Goal: Information Seeking & Learning: Learn about a topic

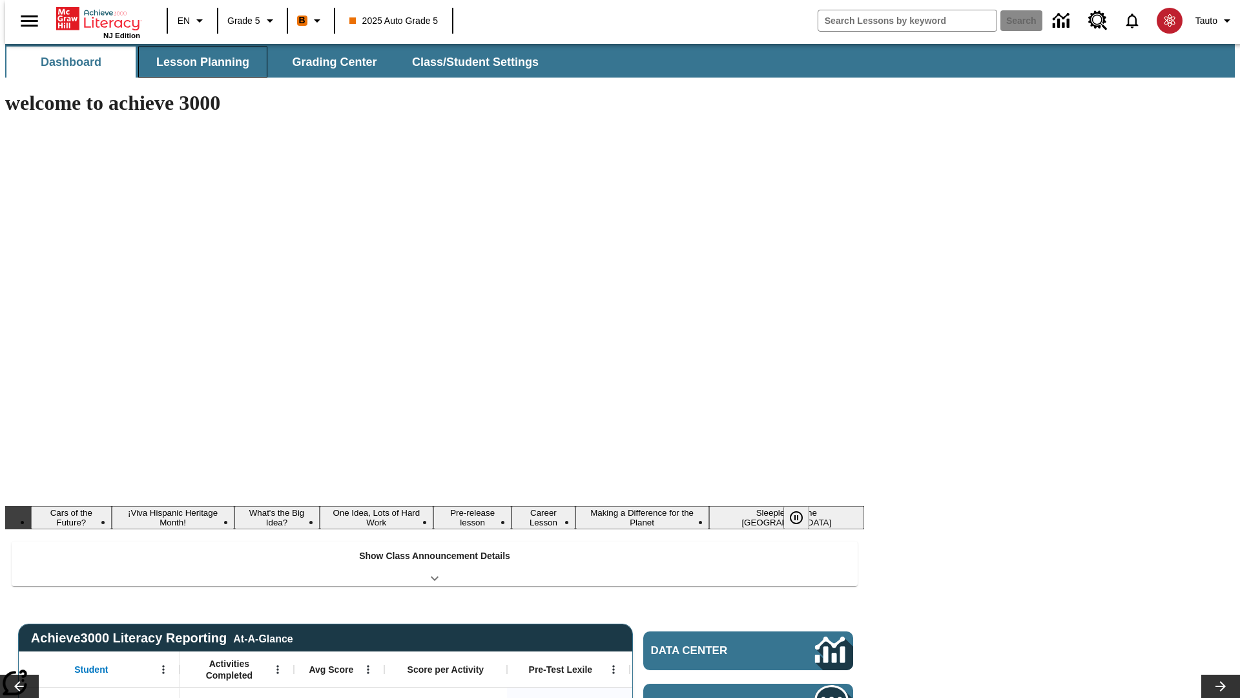
click at [198, 62] on span "Lesson Planning" at bounding box center [202, 62] width 93 height 15
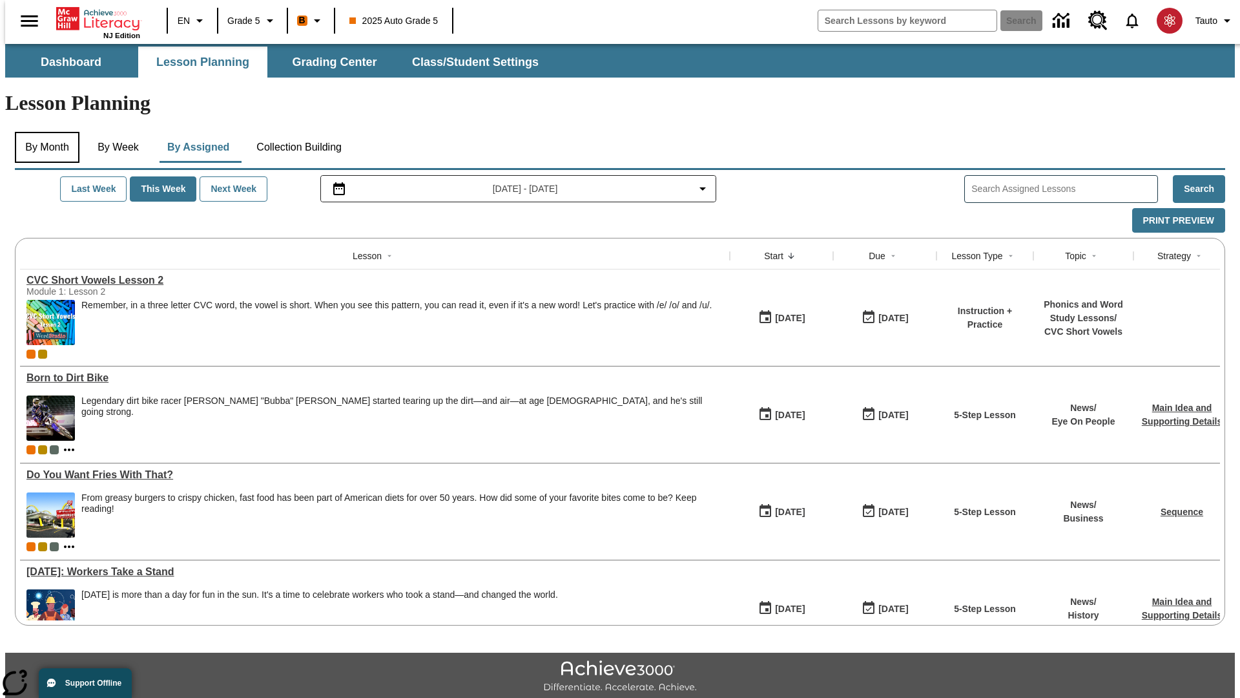
click at [43, 132] on button "By Month" at bounding box center [47, 147] width 65 height 31
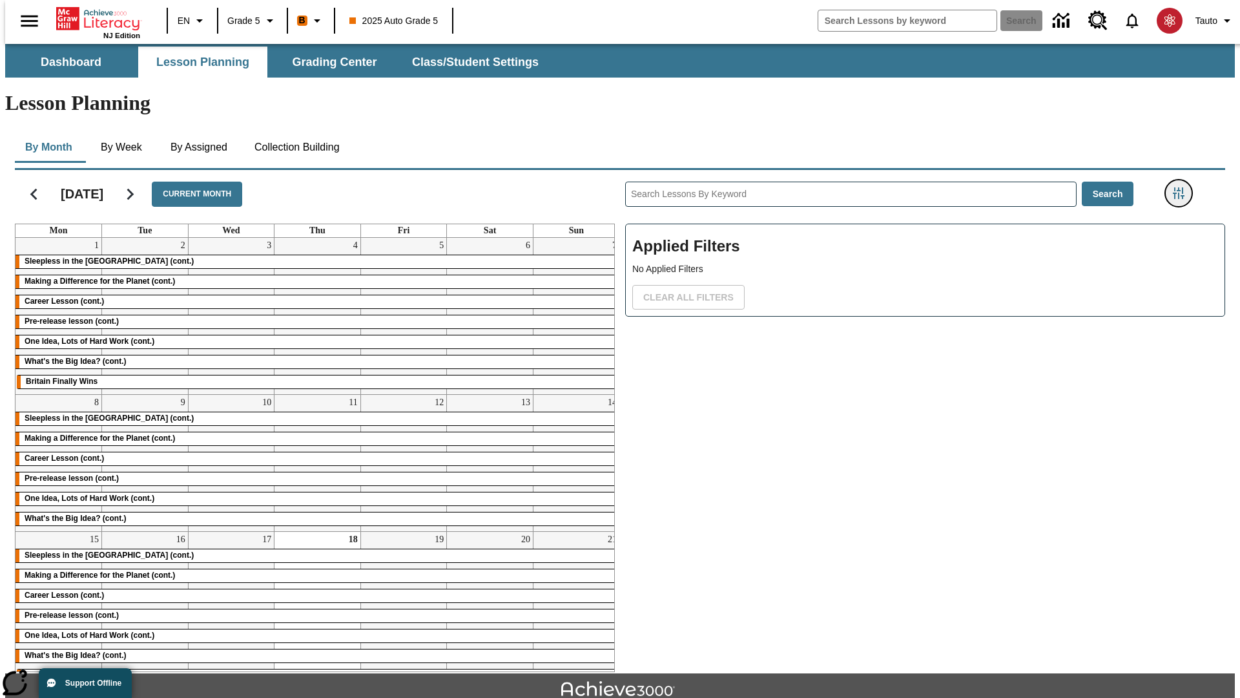
click at [1183, 187] on icon "Filters Side menu" at bounding box center [1179, 193] width 12 height 12
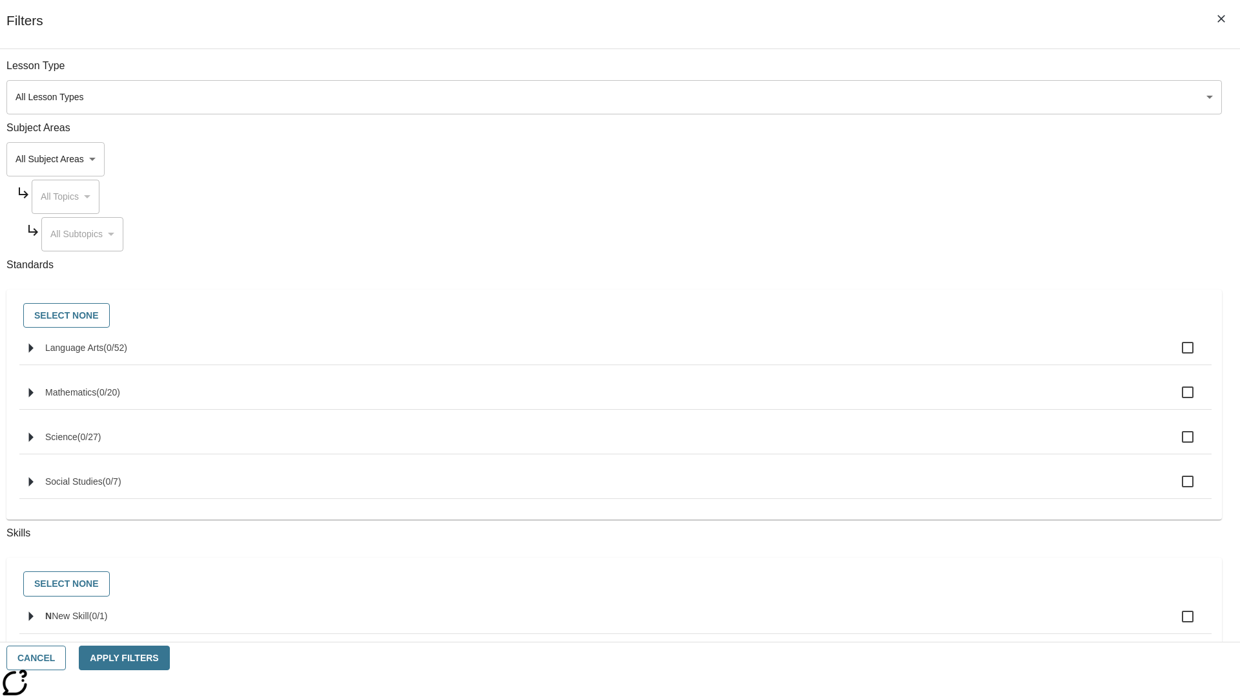
click at [930, 97] on body "Skip to main content NJ Edition EN Grade 5 B 2025 Auto Grade 5 Search 0 Tauto D…" at bounding box center [620, 400] width 1230 height 713
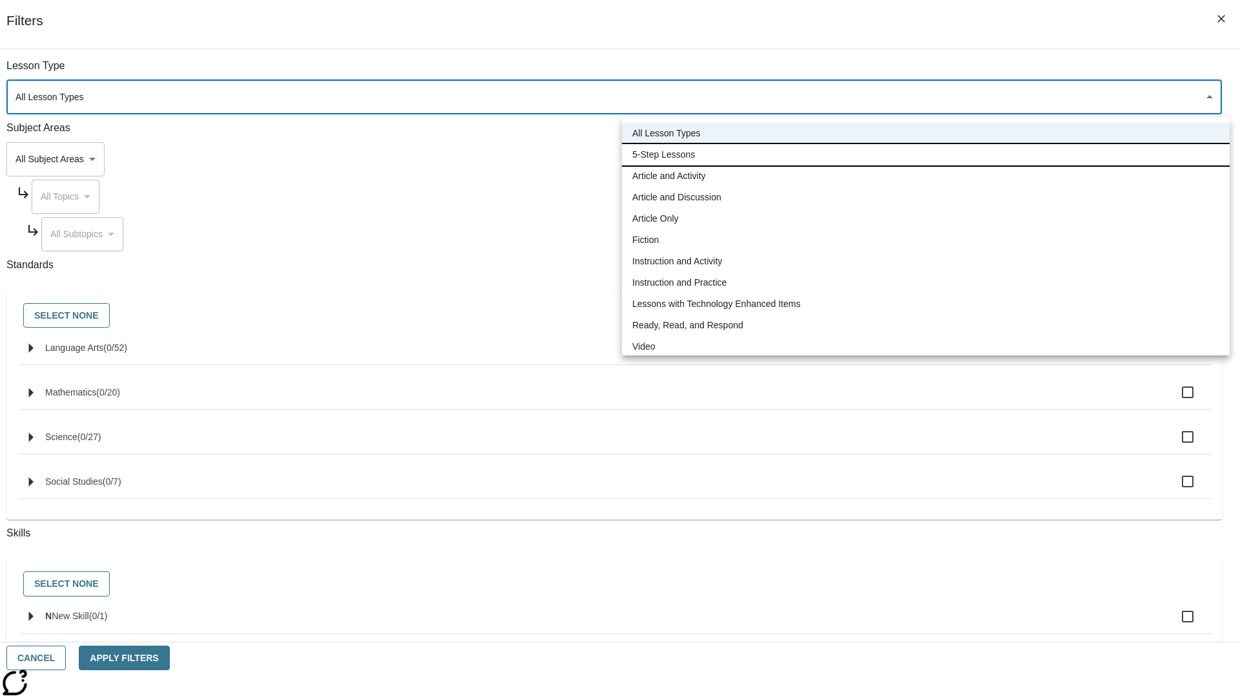
click at [926, 154] on li "5-Step Lessons" at bounding box center [926, 154] width 608 height 21
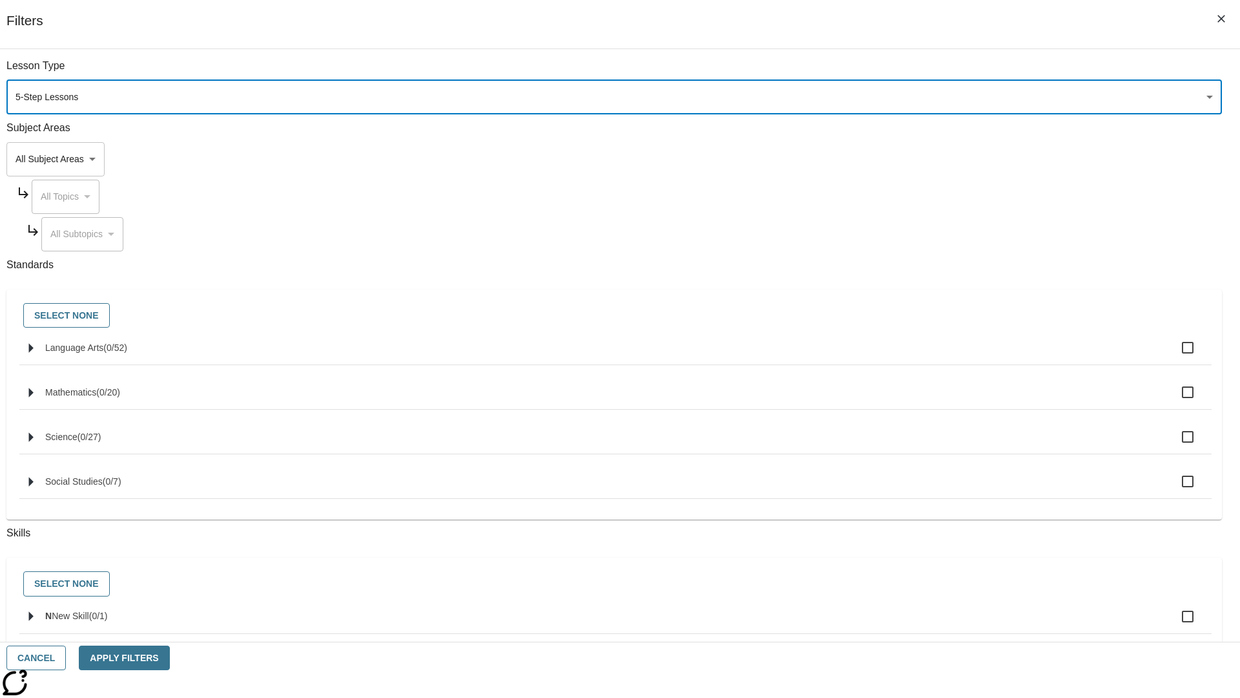
type input "1"
click at [169, 658] on button "Apply Filters" at bounding box center [124, 657] width 90 height 25
click at [745, 285] on button "Clear All Filters" at bounding box center [688, 297] width 112 height 25
click at [1183, 187] on icon "Filters Side menu" at bounding box center [1179, 193] width 12 height 12
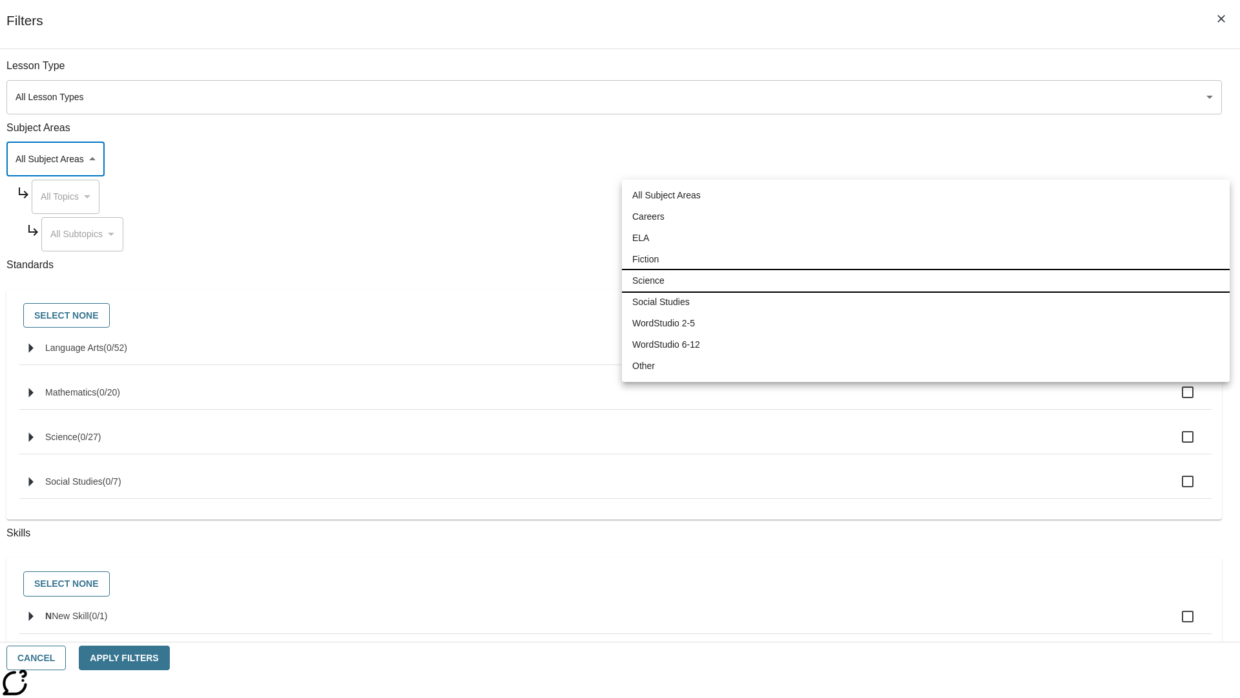
click at [926, 280] on li "Science" at bounding box center [926, 280] width 608 height 21
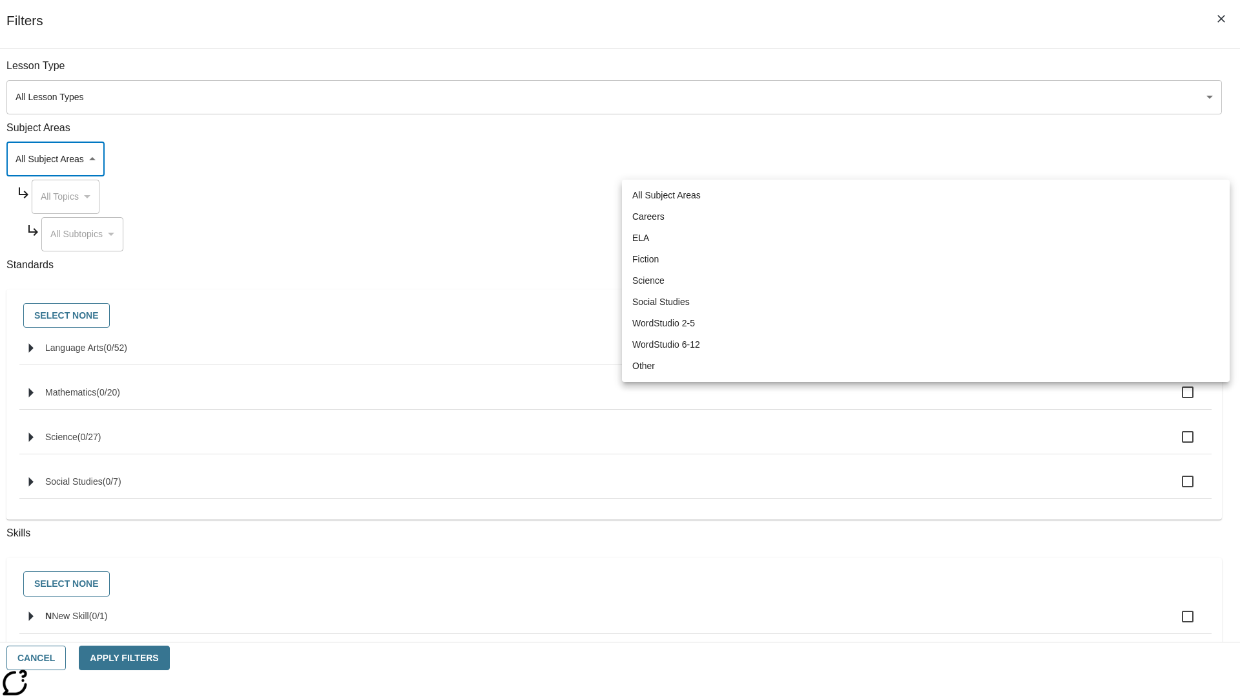
type input "2"
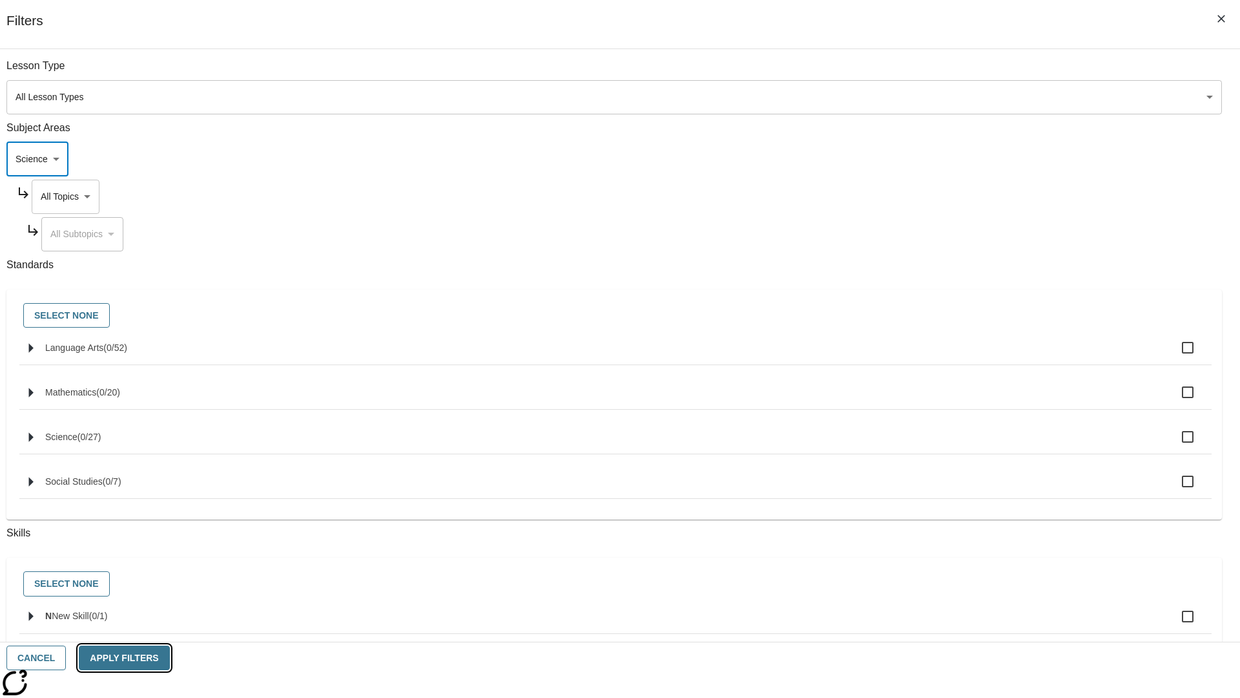
click at [169, 658] on button "Apply Filters" at bounding box center [124, 657] width 90 height 25
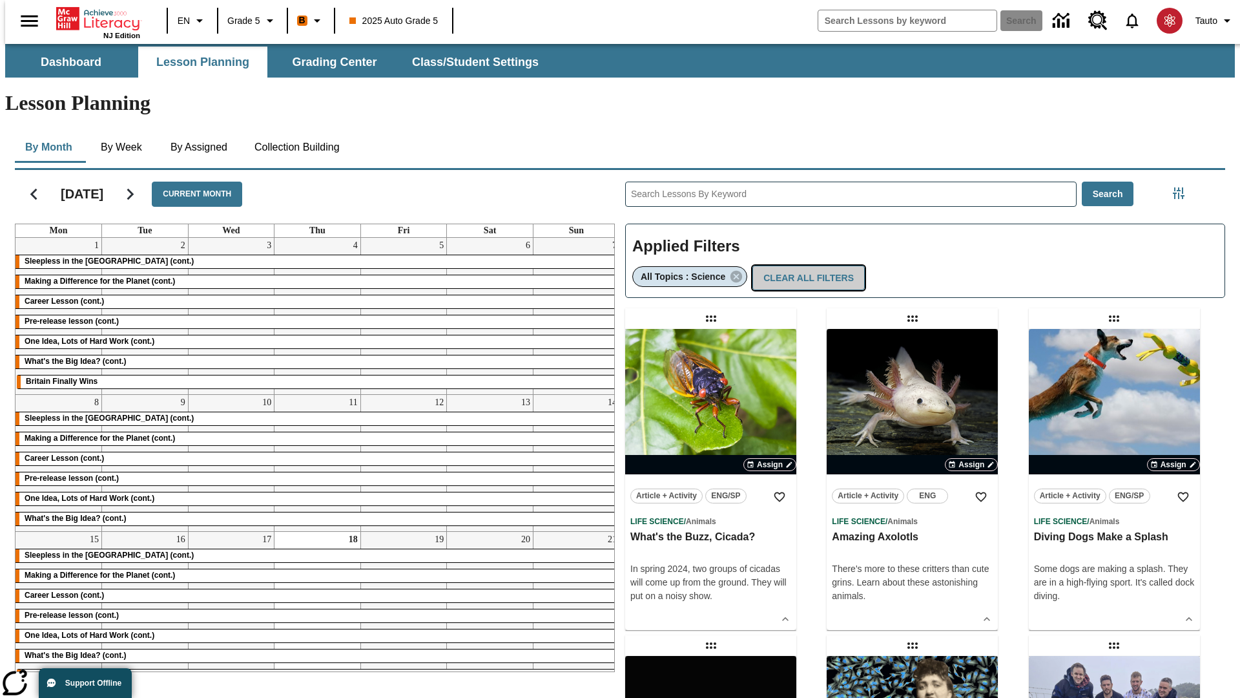
click at [803, 266] on button "Clear All Filters" at bounding box center [809, 278] width 112 height 25
click at [1183, 187] on icon "Filters Side menu" at bounding box center [1179, 193] width 12 height 12
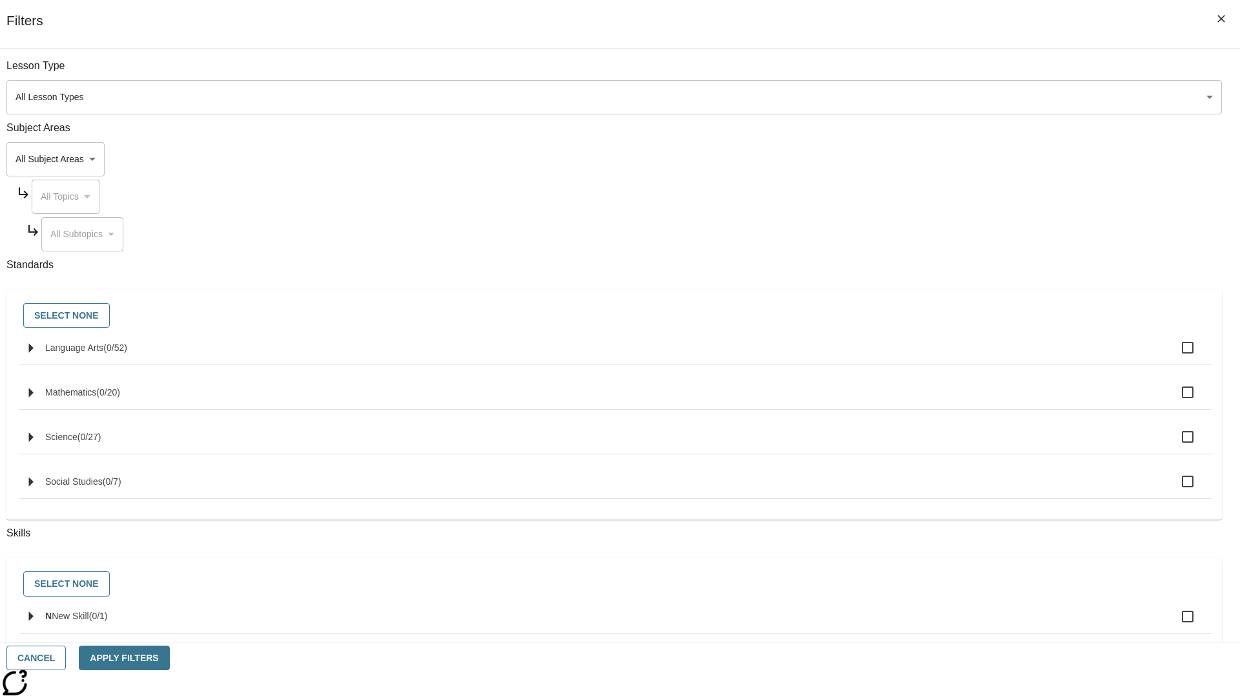
click at [103, 353] on span "Language Arts" at bounding box center [74, 347] width 58 height 10
click at [1174, 355] on input "Language Arts ( 0 / 52 )" at bounding box center [1187, 347] width 27 height 27
checkbox input "true"
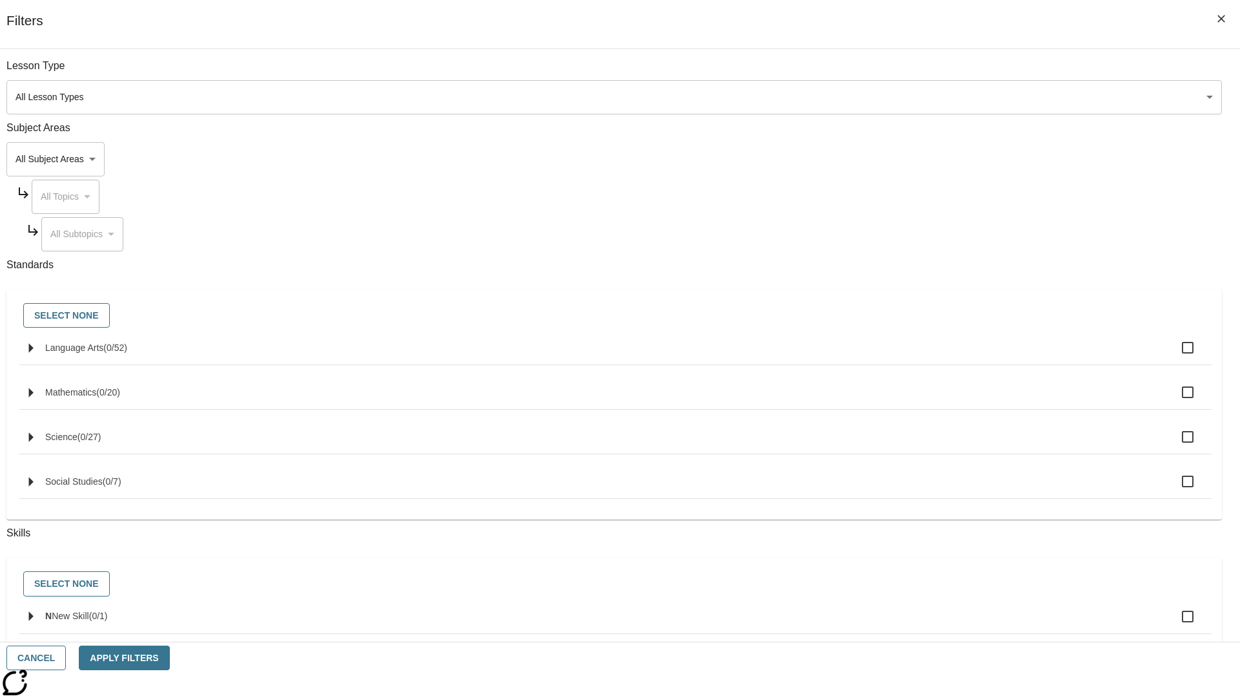
checkbox input "true"
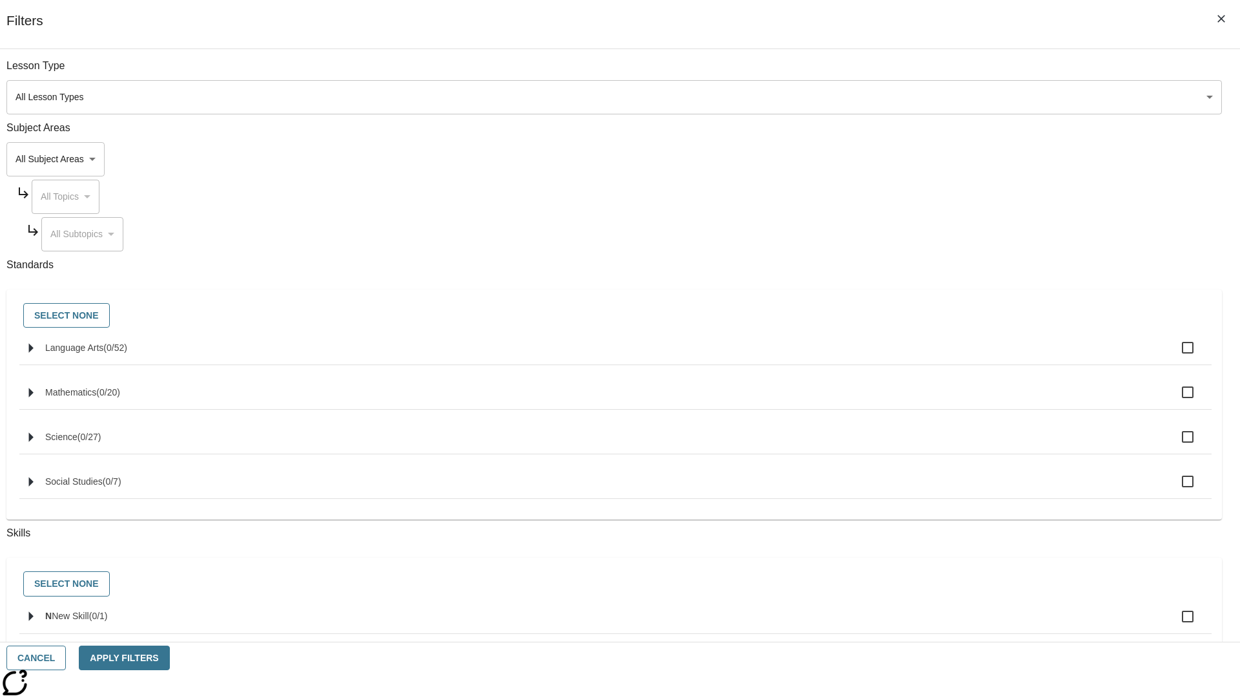
checkbox input "true"
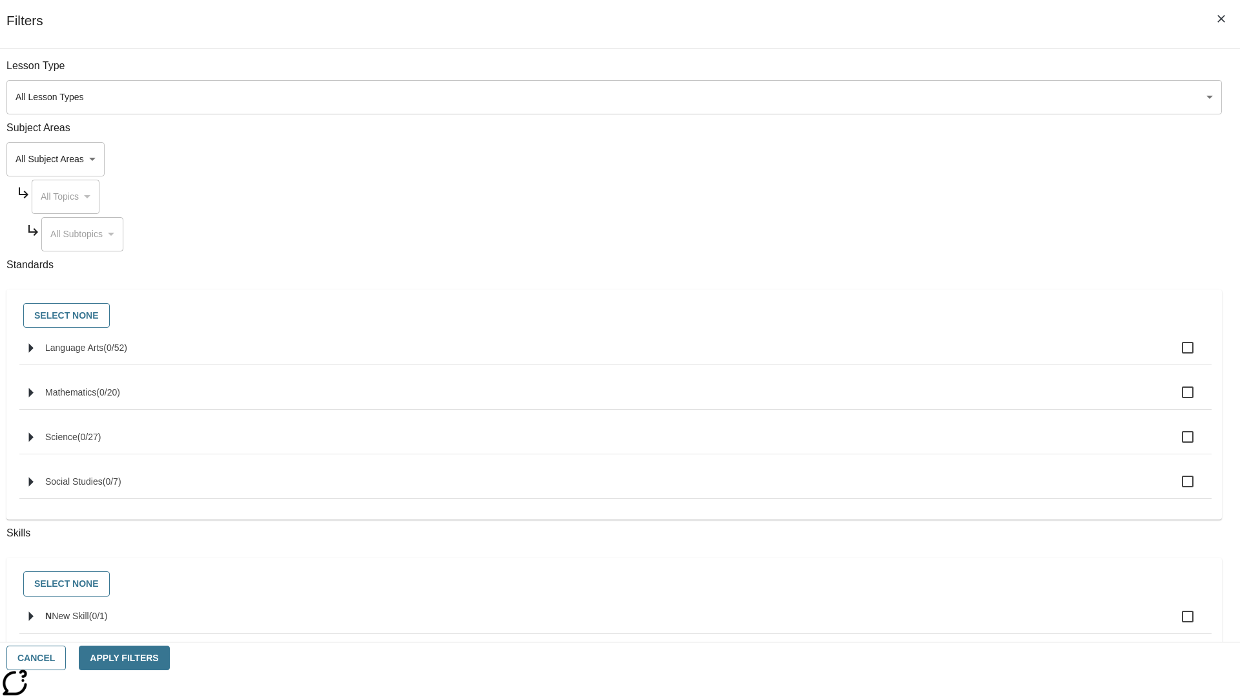
checkbox input "true"
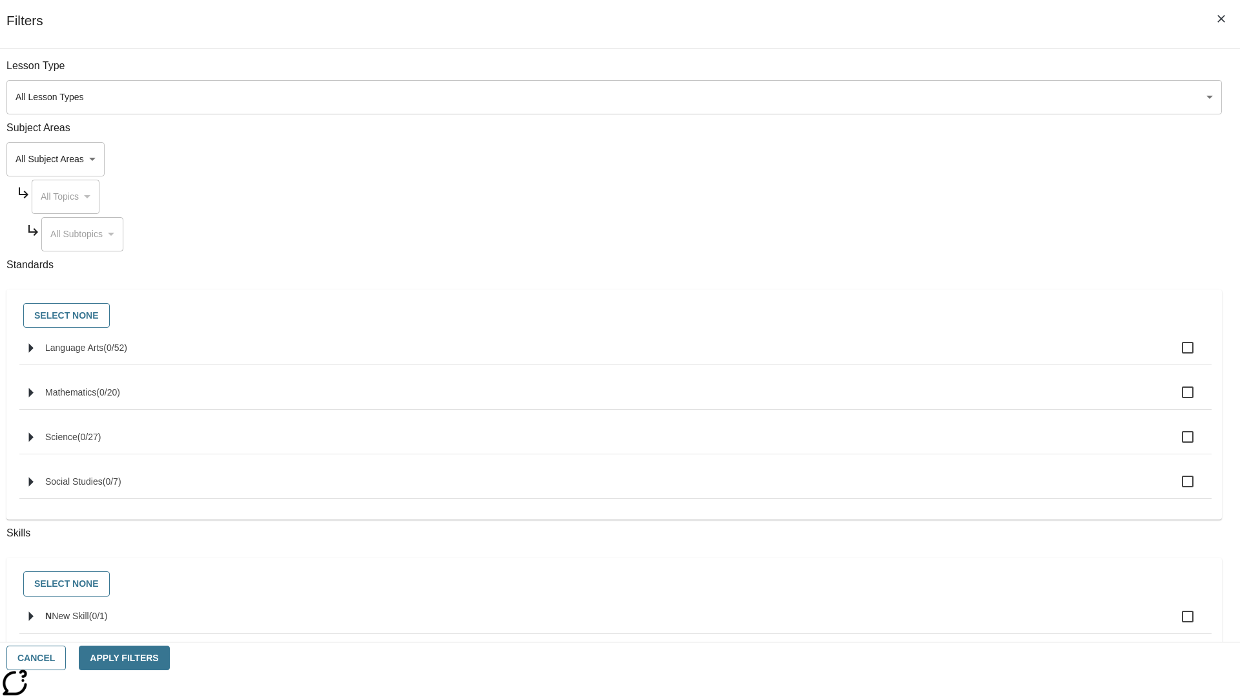
checkbox input "true"
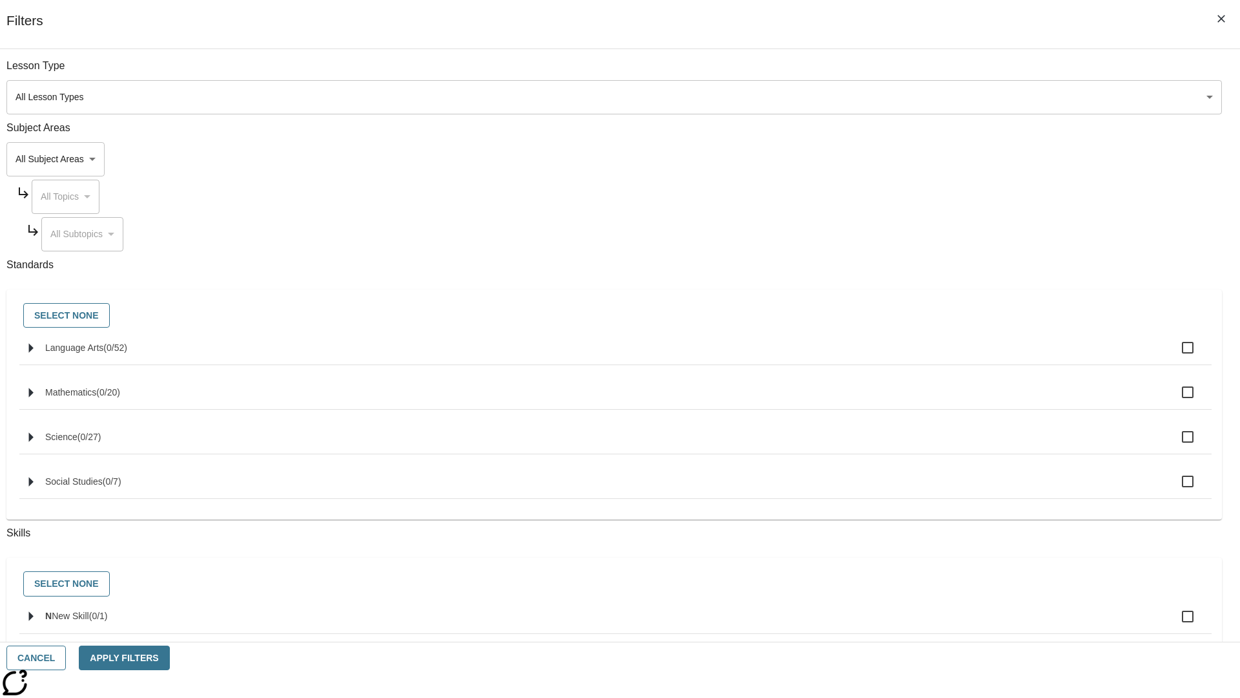
checkbox input "true"
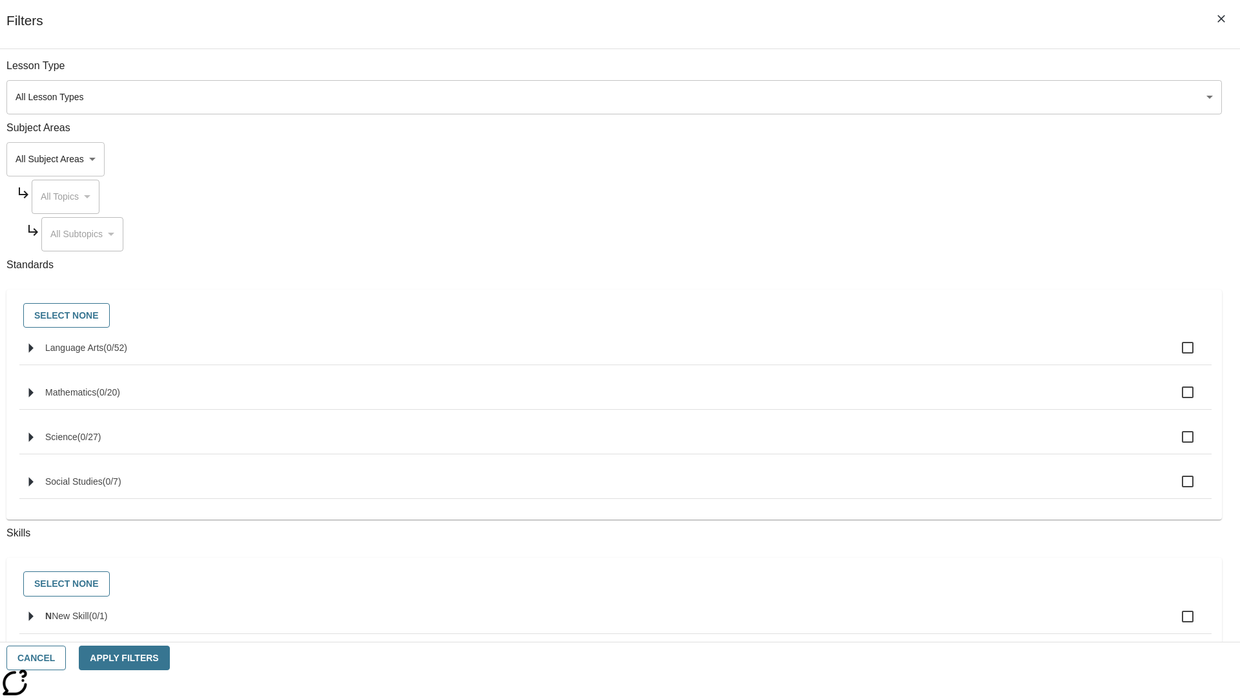
checkbox input "true"
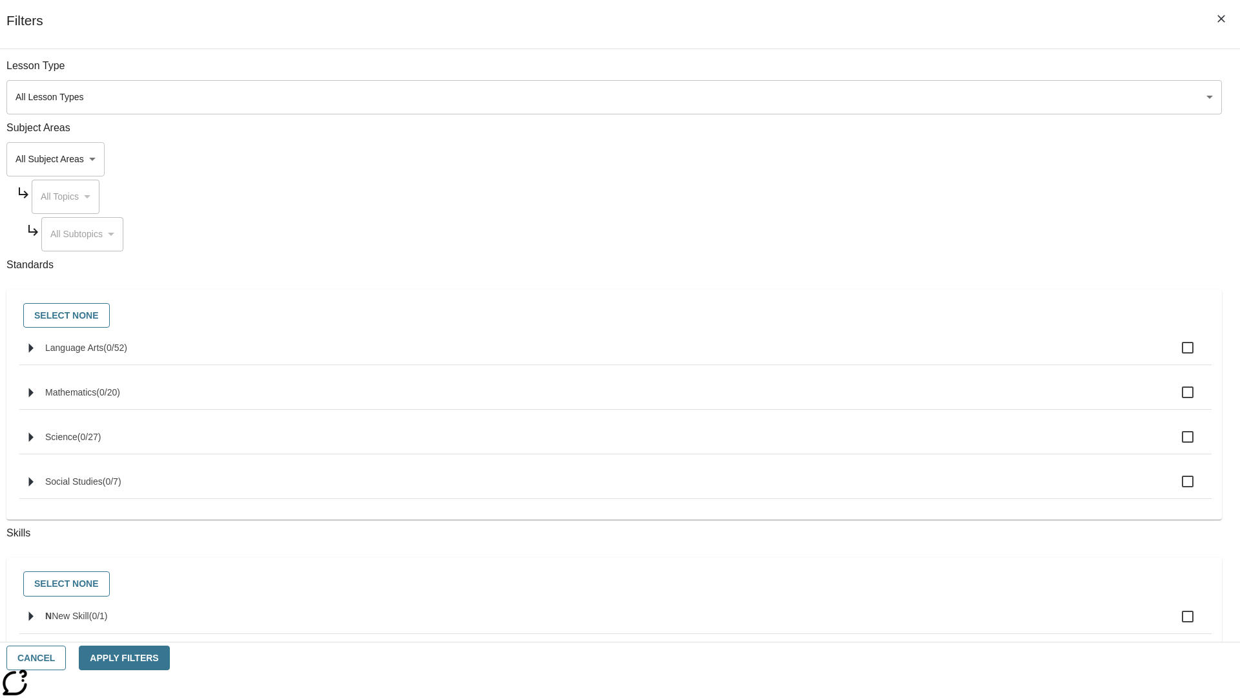
checkbox input "true"
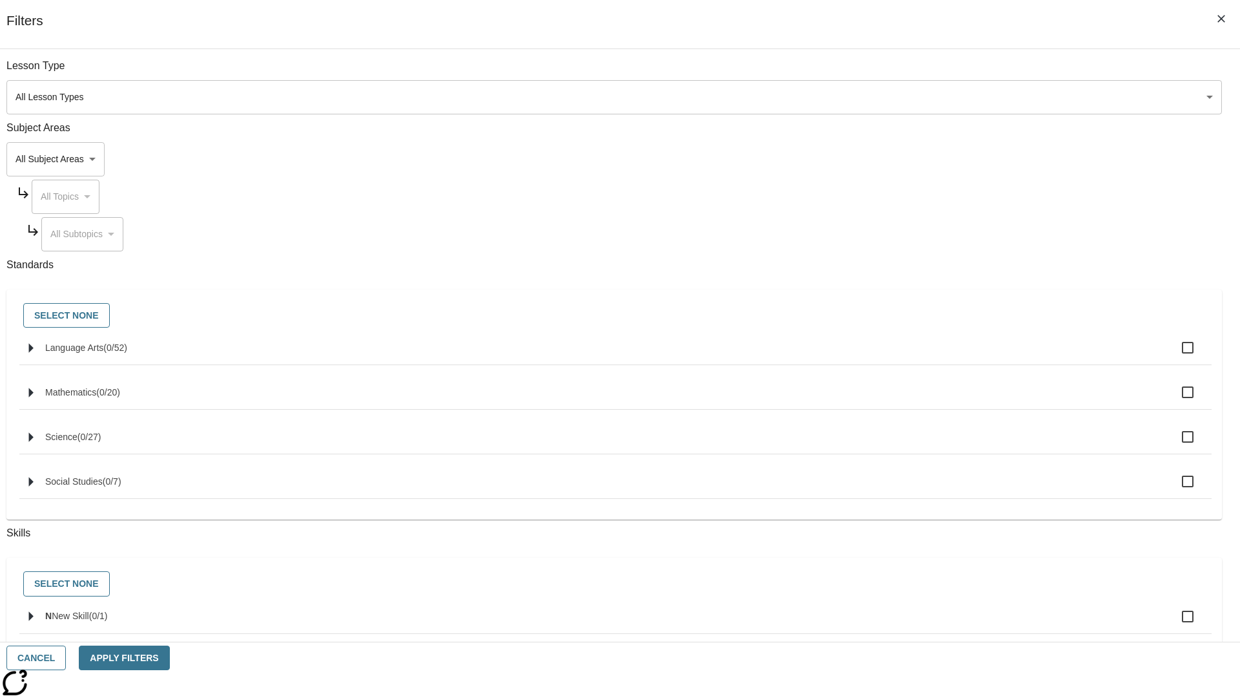
checkbox input "true"
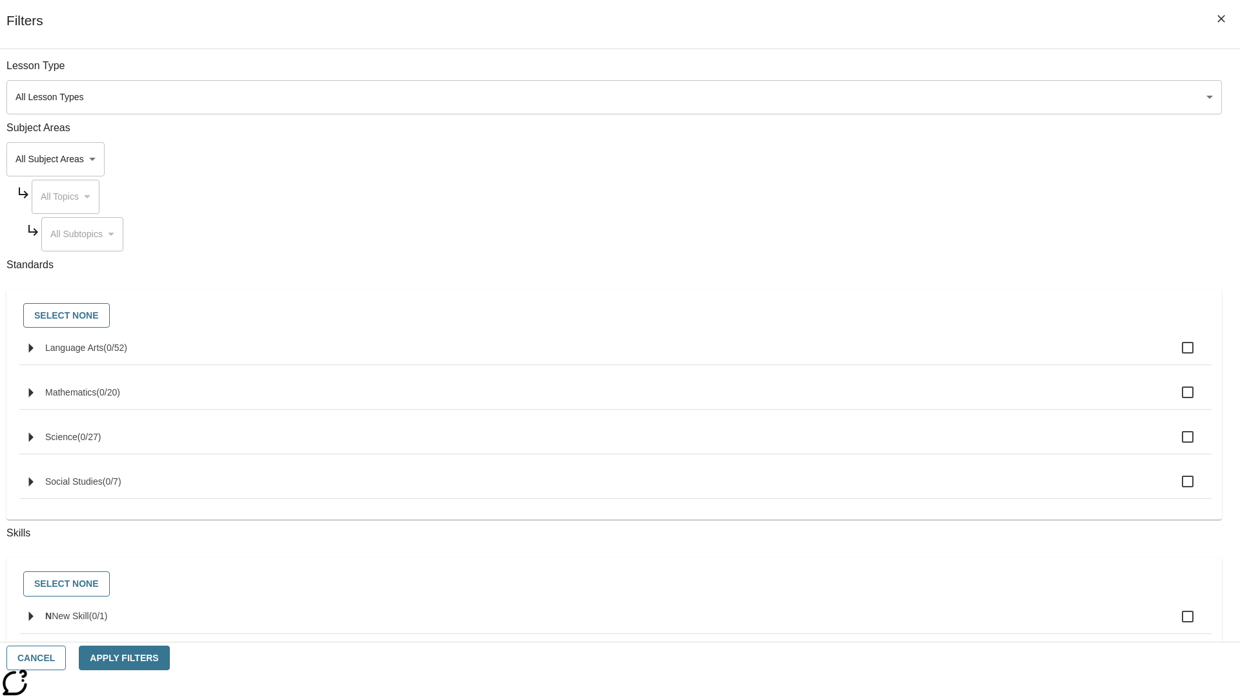
checkbox input "true"
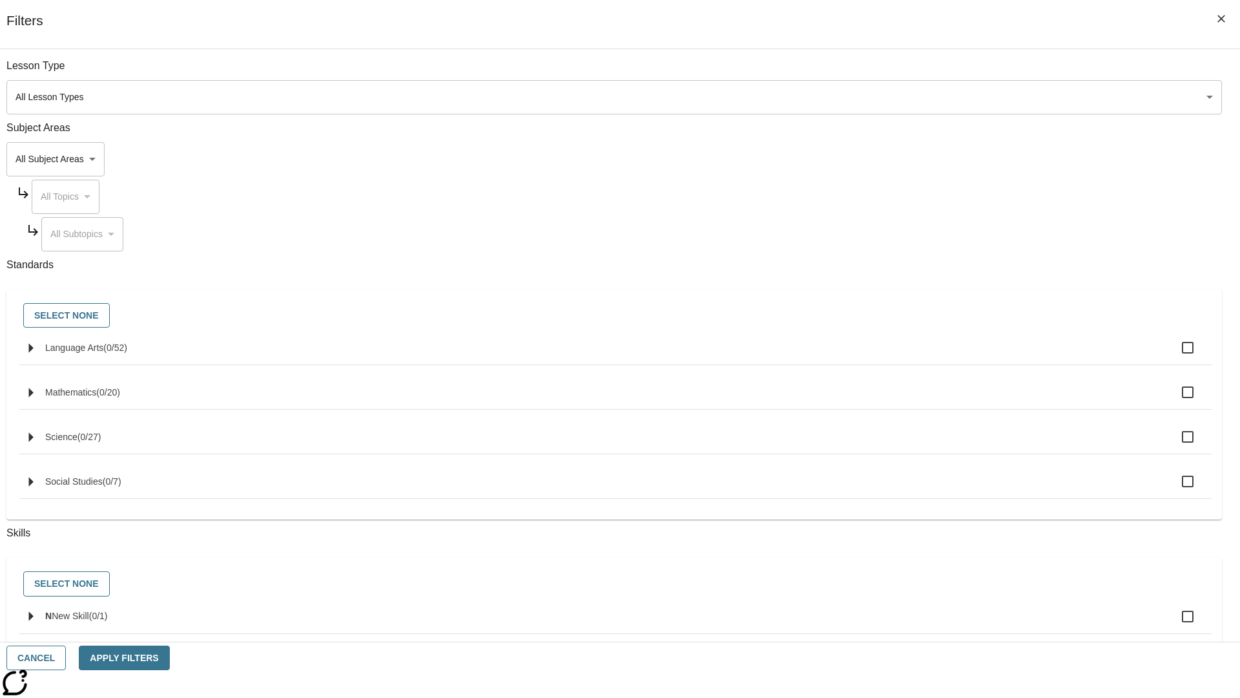
checkbox input "true"
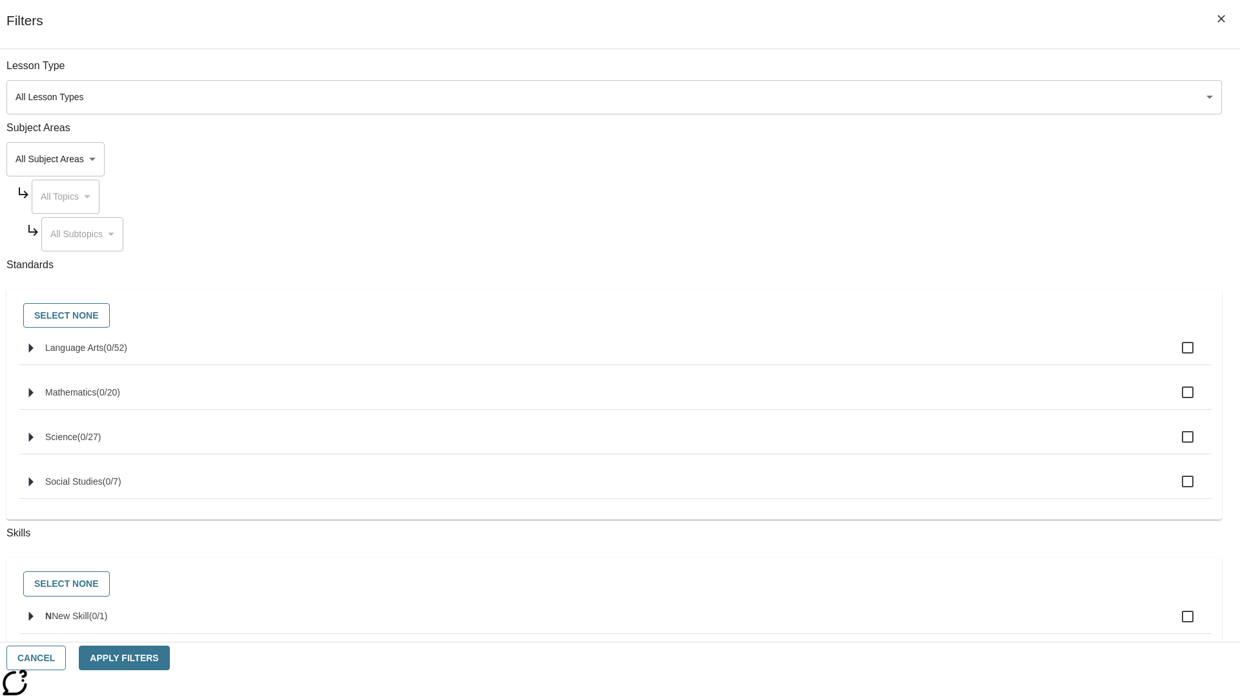
checkbox input "true"
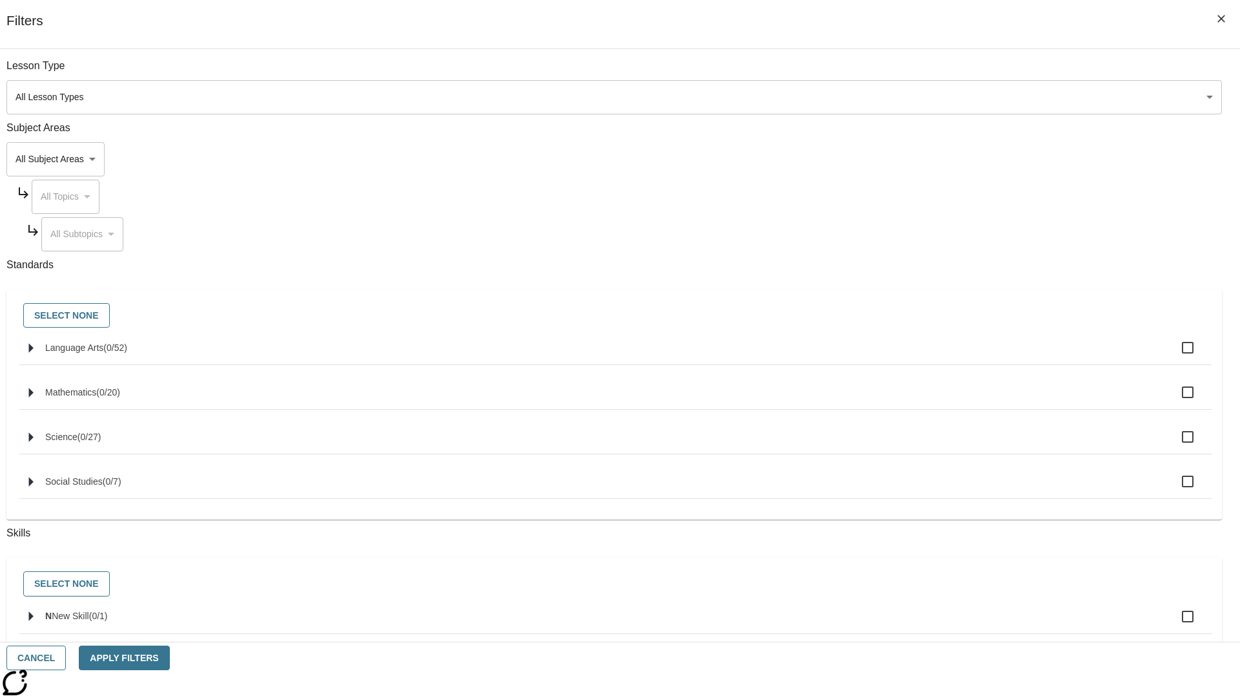
checkbox input "true"
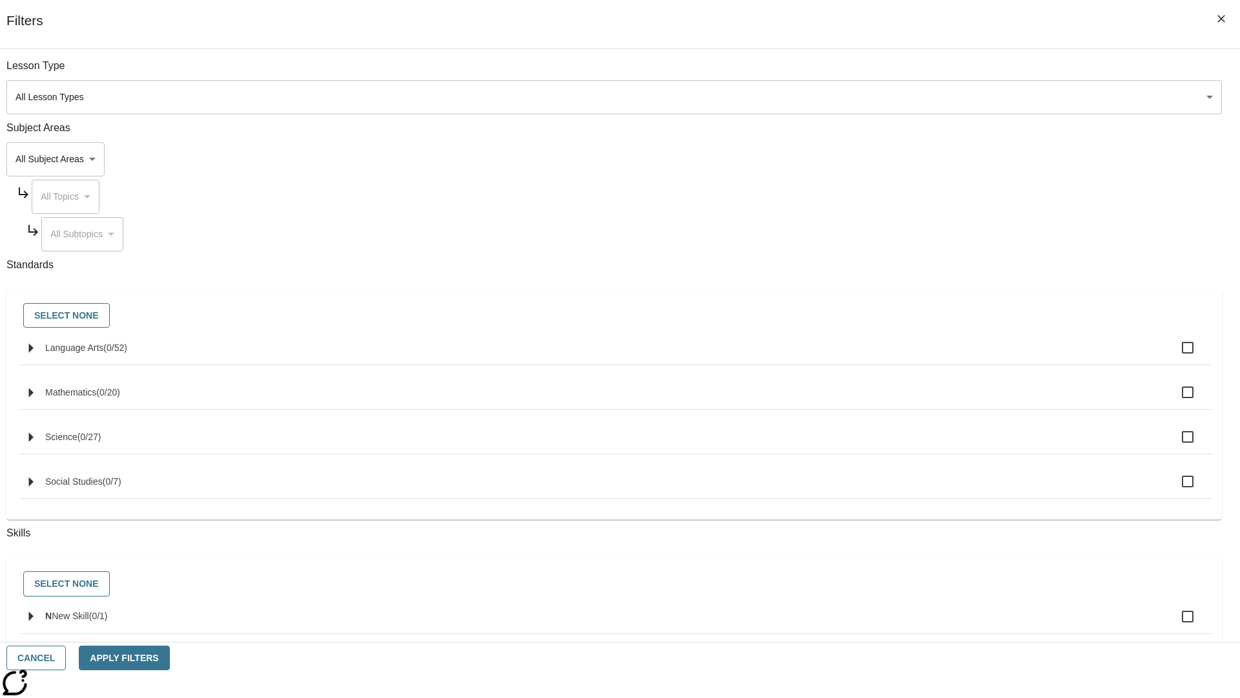
checkbox input "true"
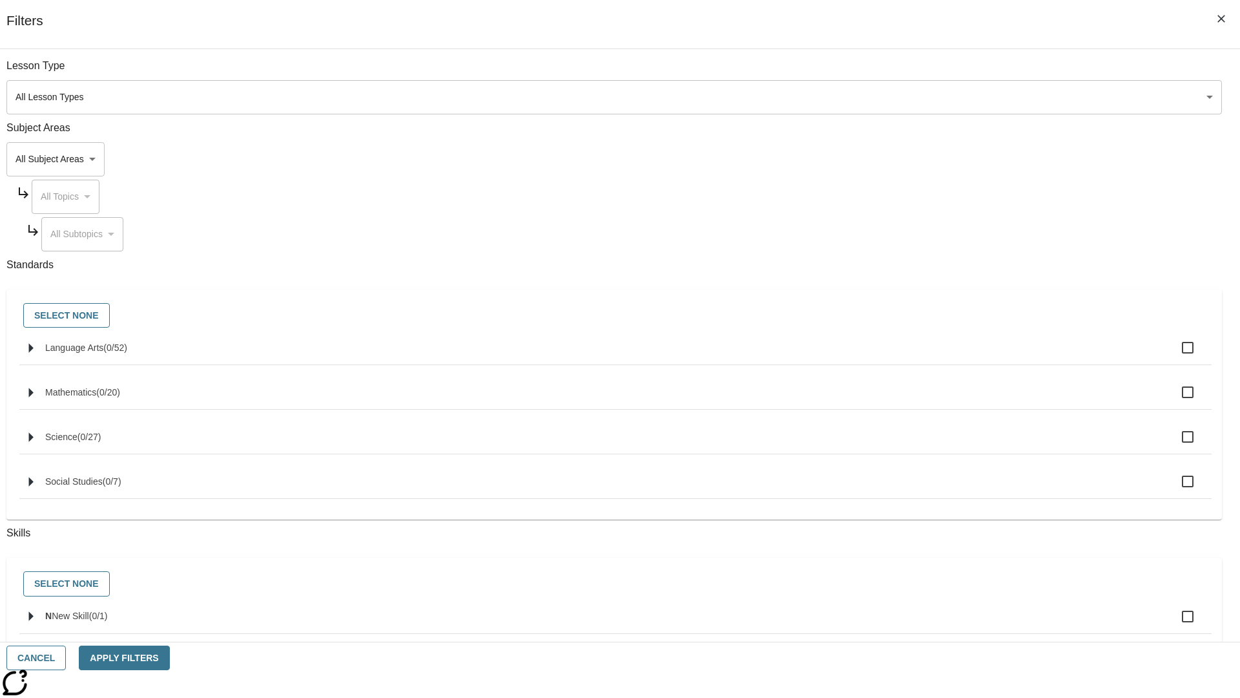
checkbox input "true"
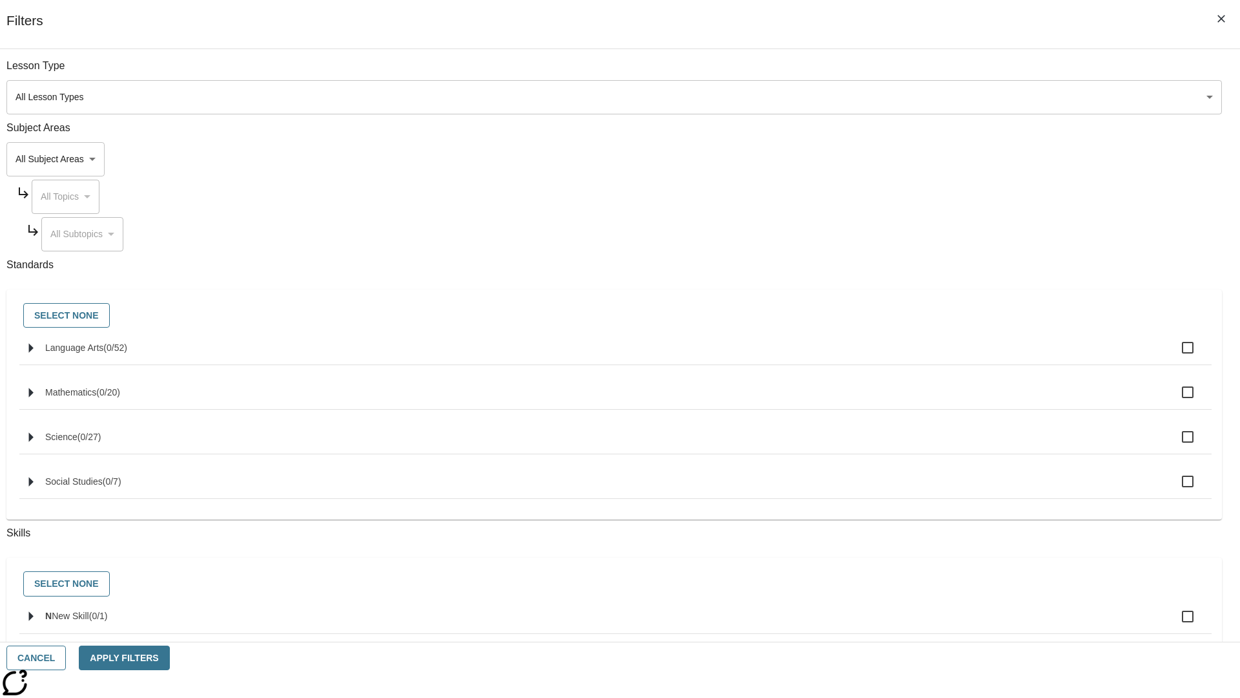
checkbox input "true"
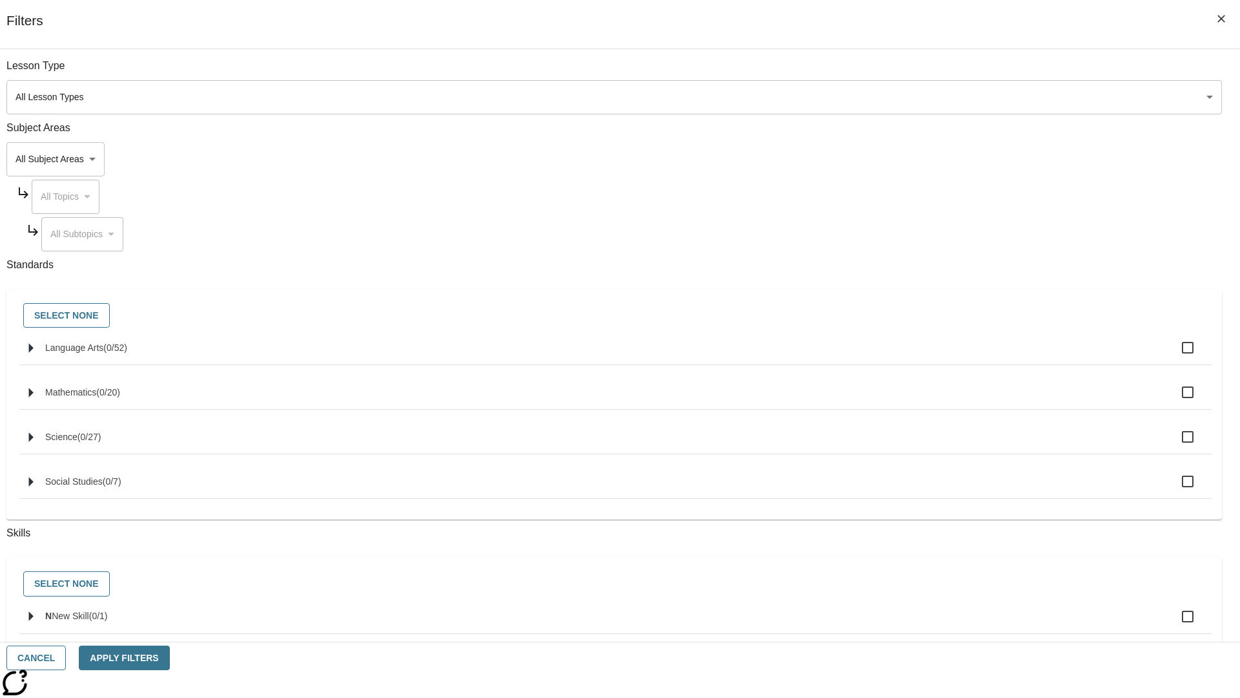
checkbox input "true"
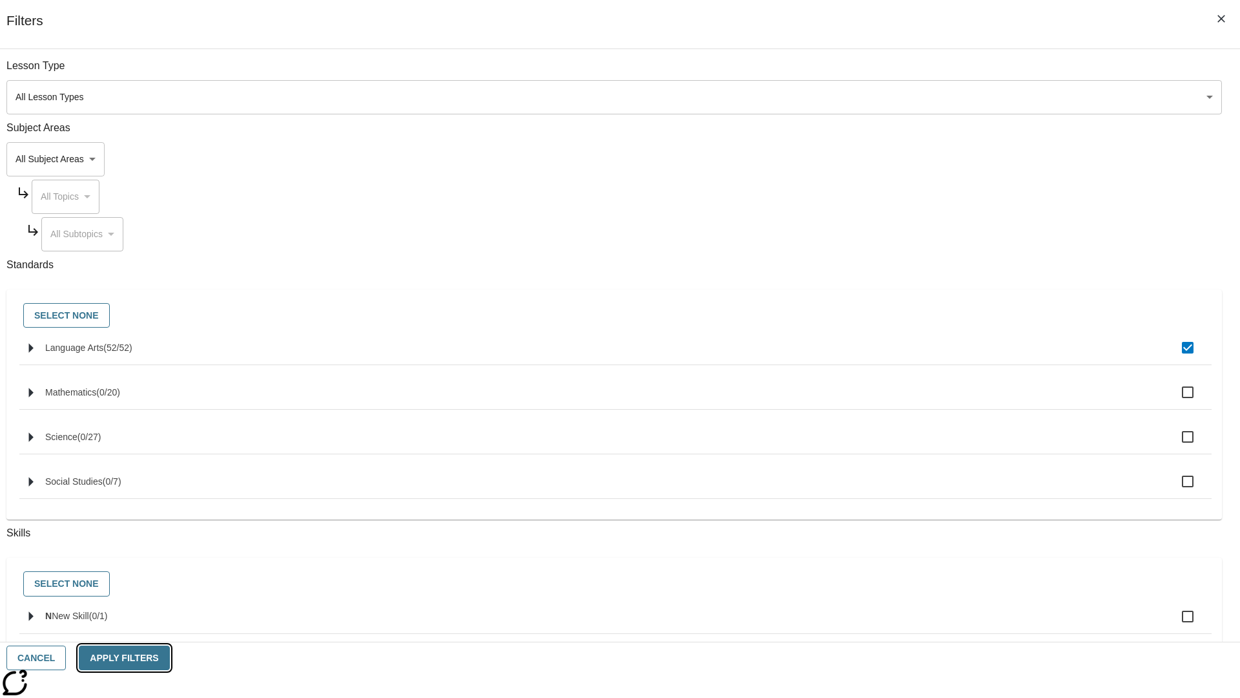
click at [169, 658] on button "Apply Filters" at bounding box center [124, 657] width 90 height 25
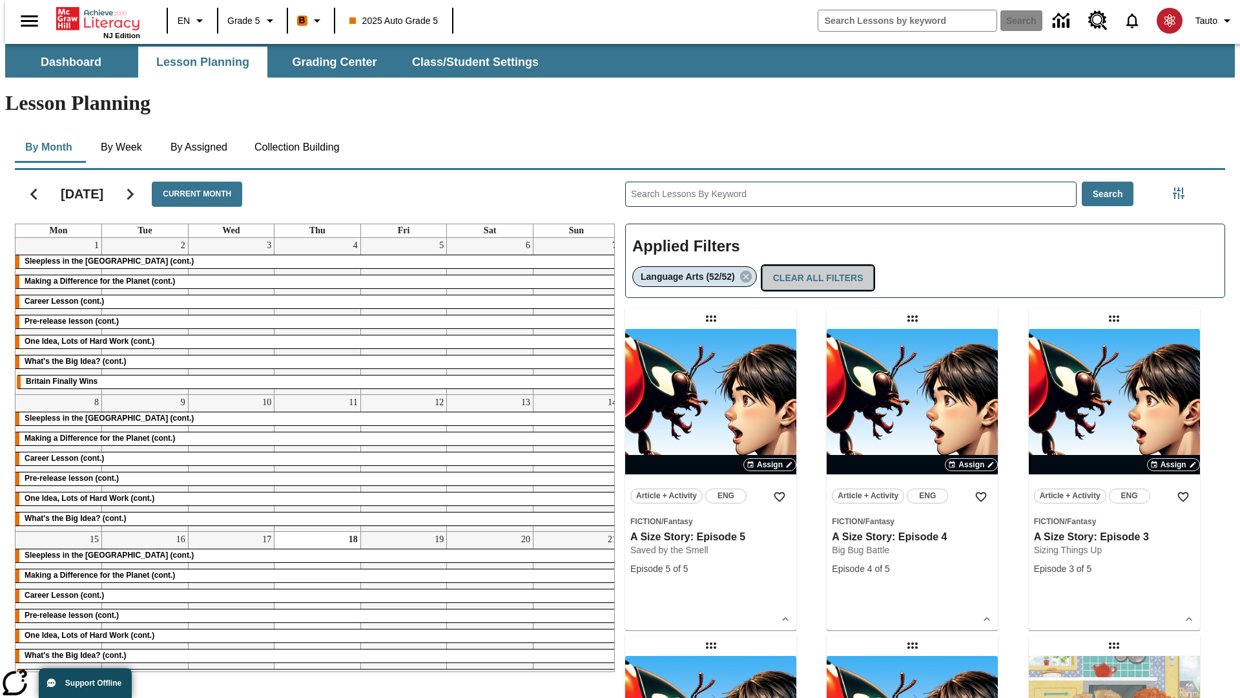
click at [815, 266] on button "Clear All Filters" at bounding box center [818, 278] width 112 height 25
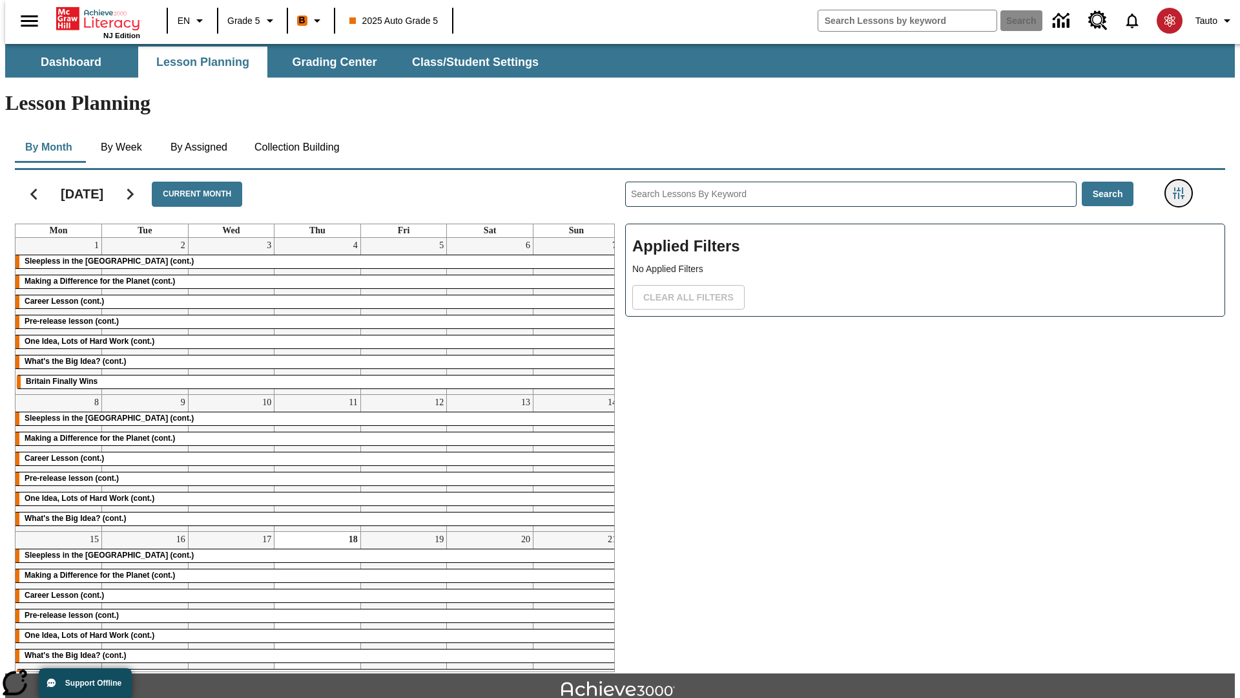
click at [1183, 187] on icon "Filters Side menu" at bounding box center [1179, 193] width 12 height 12
